Goal: Transaction & Acquisition: Purchase product/service

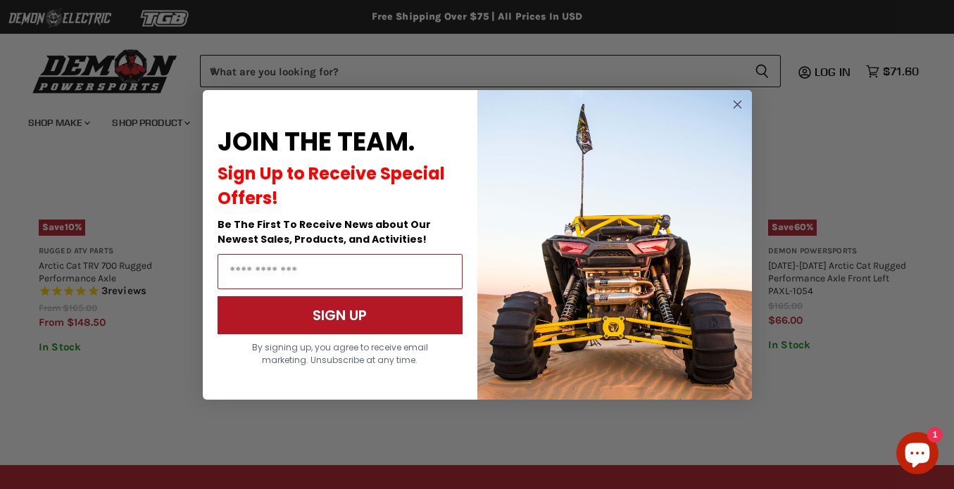
scroll to position [1108, 0]
